Goal: Answer question/provide support

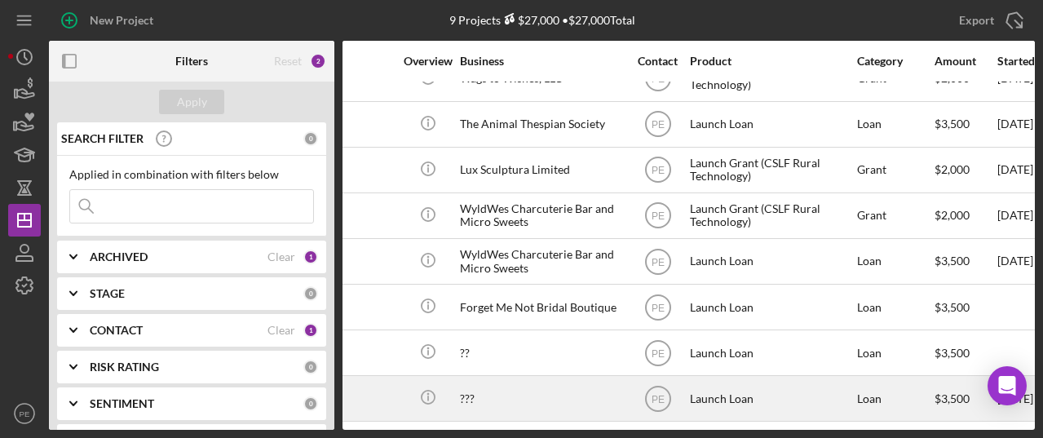
scroll to position [72, 0]
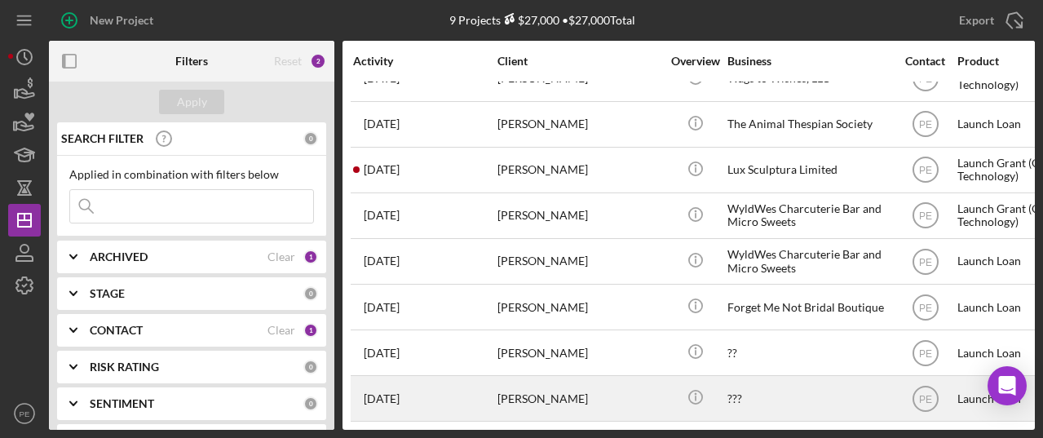
click at [475, 387] on div "[DATE] [PERSON_NAME]" at bounding box center [424, 398] width 143 height 43
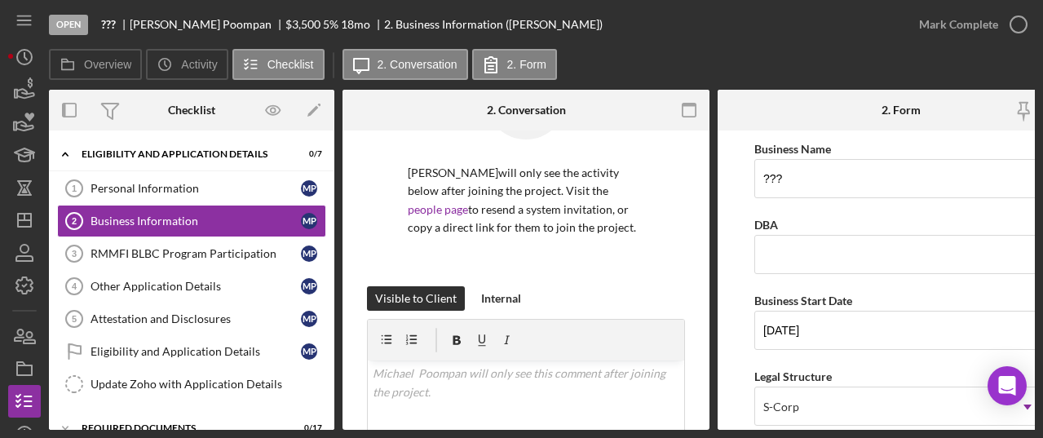
scroll to position [115, 0]
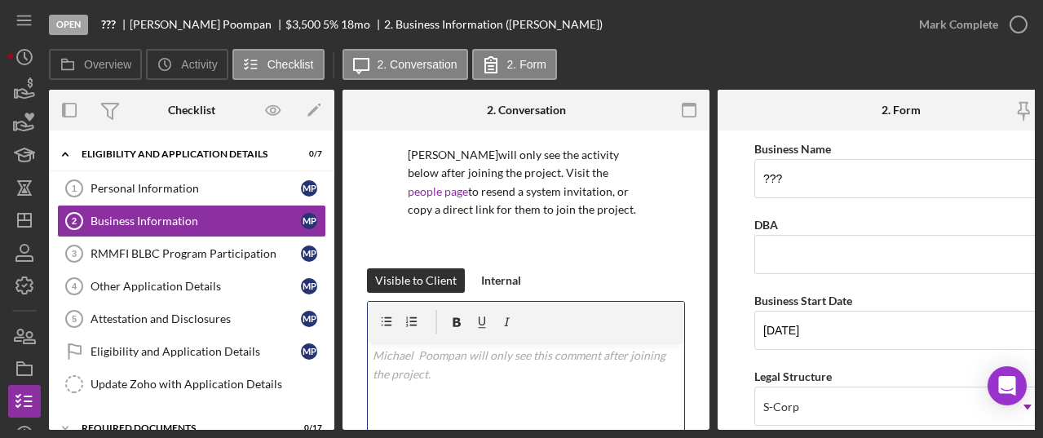
click at [397, 367] on div "v Color teal Color pink Remove color Add row above Add row below Add column bef…" at bounding box center [526, 414] width 316 height 143
click at [556, 360] on p "Hi, [PERSON_NAME] this is the Launch loan appliction you should use." at bounding box center [527, 365] width 308 height 37
click at [547, 356] on p "Hi, [PERSON_NAME] this is the Launch loan appliction you should use." at bounding box center [527, 365] width 308 height 37
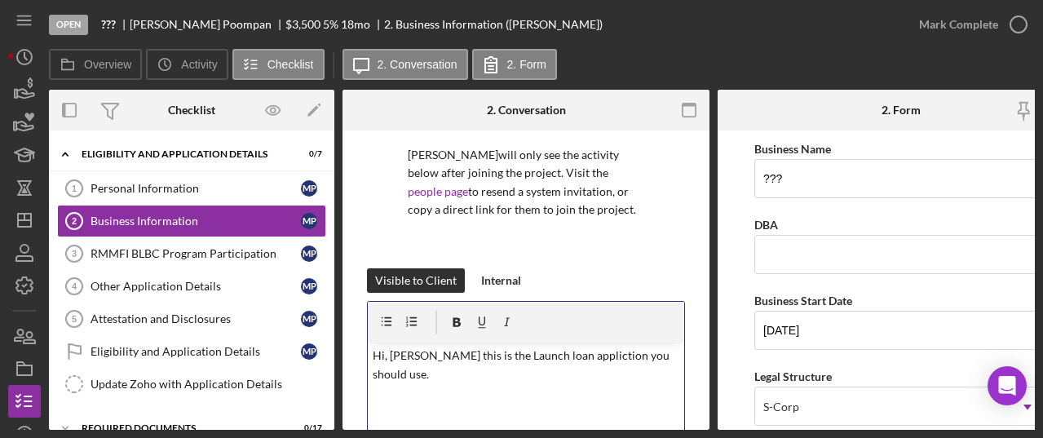
click at [571, 356] on p "Hi, [PERSON_NAME] this is the Launch loan appliction you should use." at bounding box center [527, 365] width 308 height 37
click at [579, 355] on p "Hi, [PERSON_NAME] this is the Launch loan appliction you should use." at bounding box center [527, 365] width 308 height 37
click at [655, 356] on p "Hi, [PERSON_NAME] this is the Launch loan appliction you should use." at bounding box center [527, 365] width 308 height 37
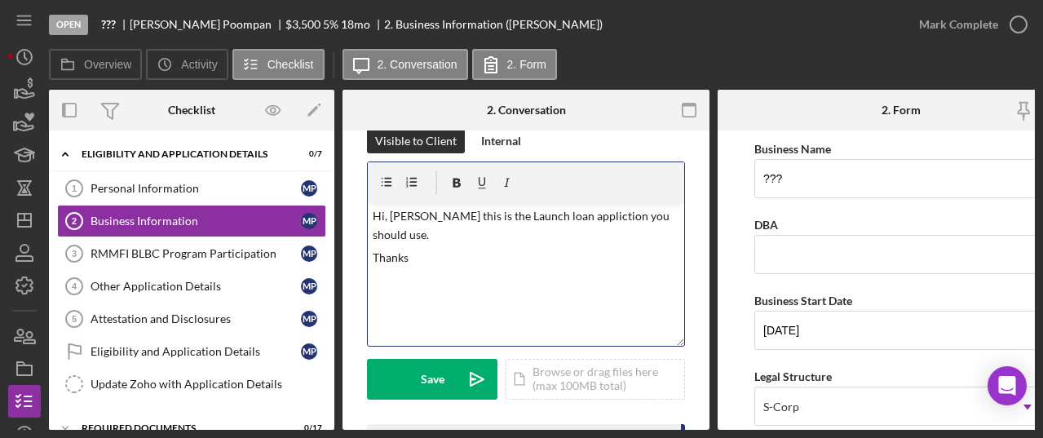
scroll to position [280, 0]
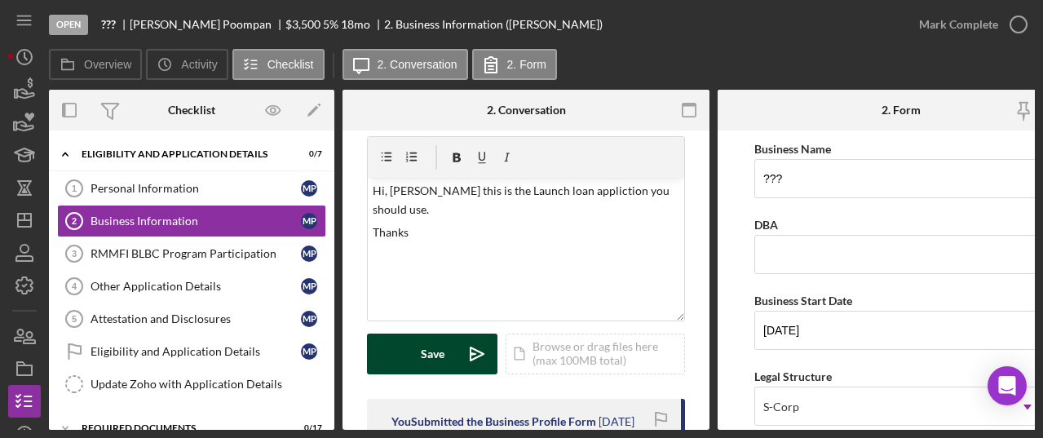
click at [418, 351] on button "Save Icon/icon-invite-send" at bounding box center [432, 354] width 131 height 41
